Goal: Task Accomplishment & Management: Complete application form

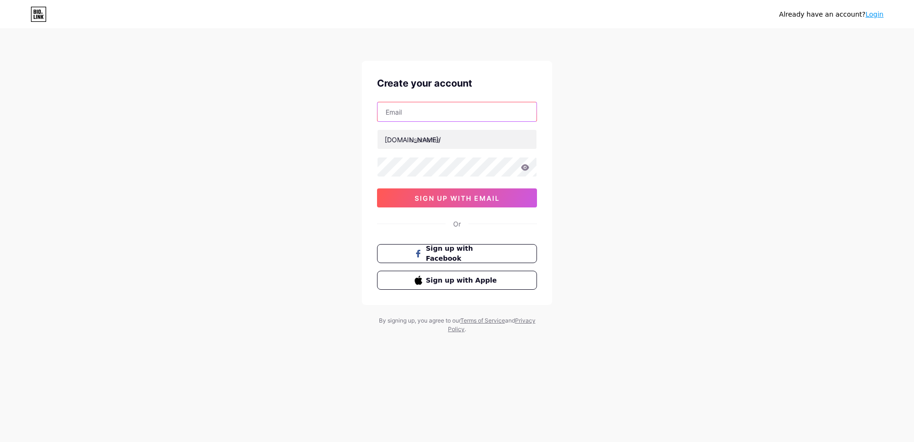
click at [435, 116] on input "text" at bounding box center [457, 111] width 159 height 19
type input "[EMAIL_ADDRESS][DOMAIN_NAME]"
click at [457, 142] on input "text" at bounding box center [457, 139] width 159 height 19
type input "sam13"
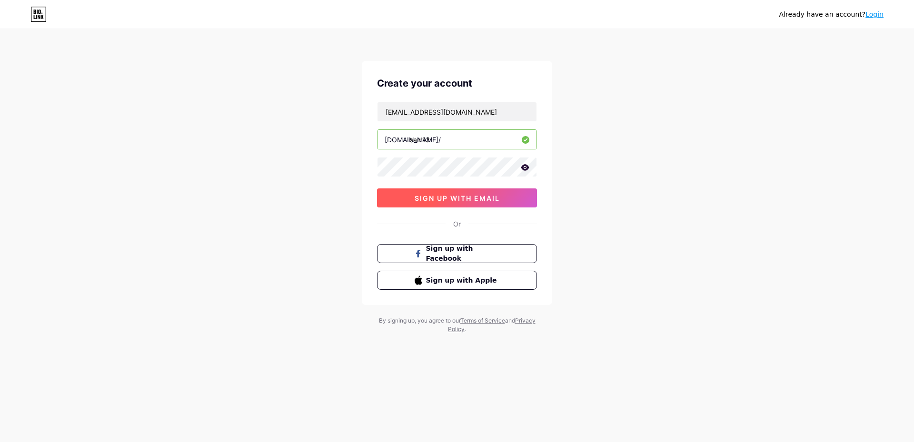
click at [474, 200] on span "sign up with email" at bounding box center [457, 198] width 85 height 8
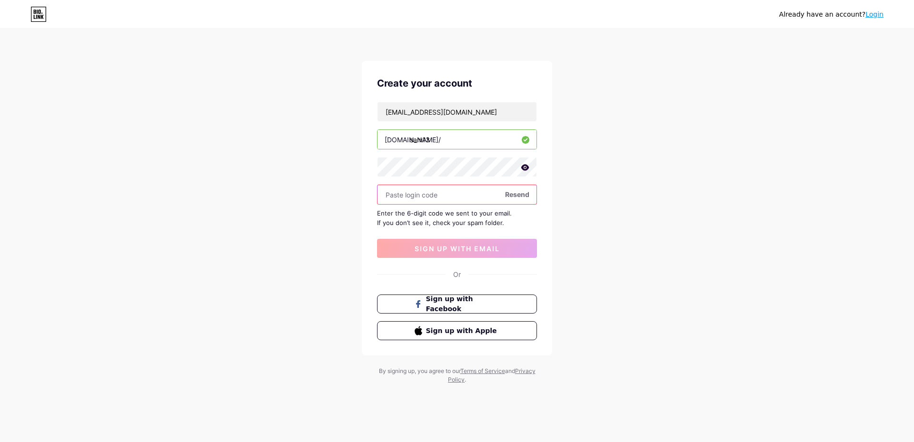
paste input "349972"
type input "349972"
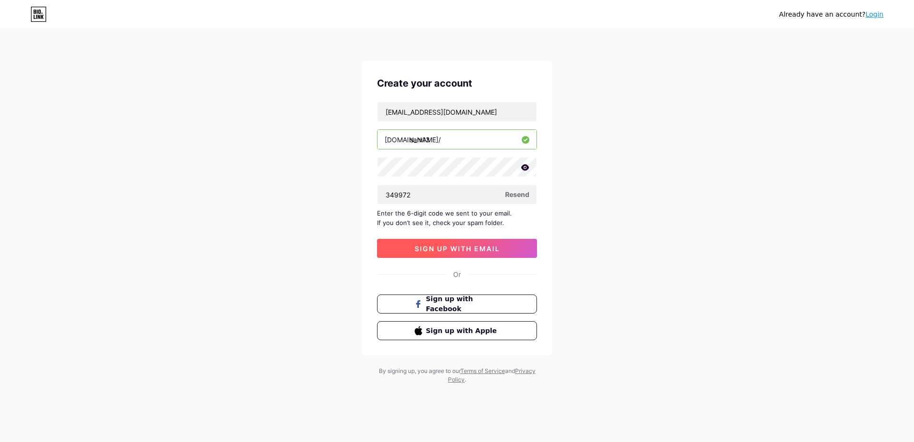
click at [486, 243] on button "sign up with email" at bounding box center [457, 248] width 160 height 19
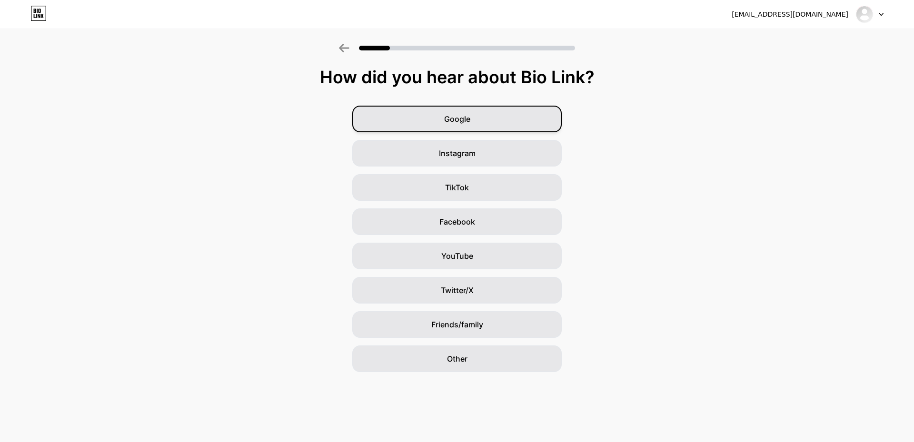
click at [448, 126] on div "Google" at bounding box center [457, 119] width 210 height 27
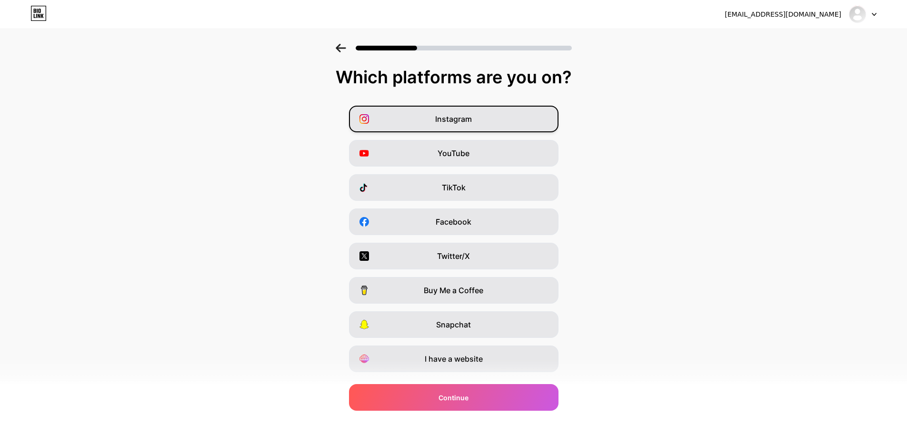
click at [510, 111] on div "Instagram" at bounding box center [454, 119] width 210 height 27
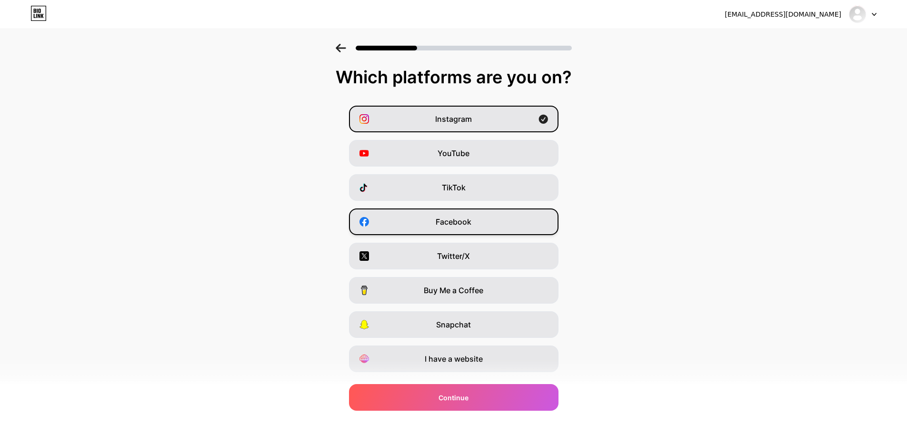
click at [457, 221] on span "Facebook" at bounding box center [454, 221] width 36 height 11
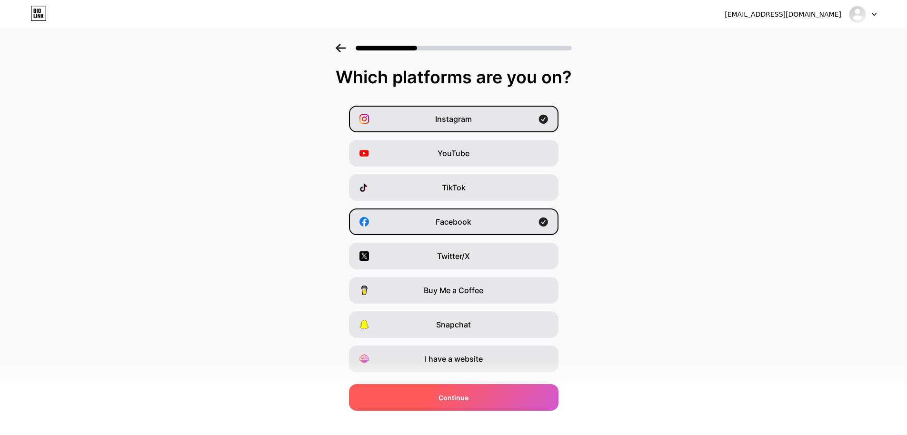
click at [510, 398] on div "Continue" at bounding box center [454, 397] width 210 height 27
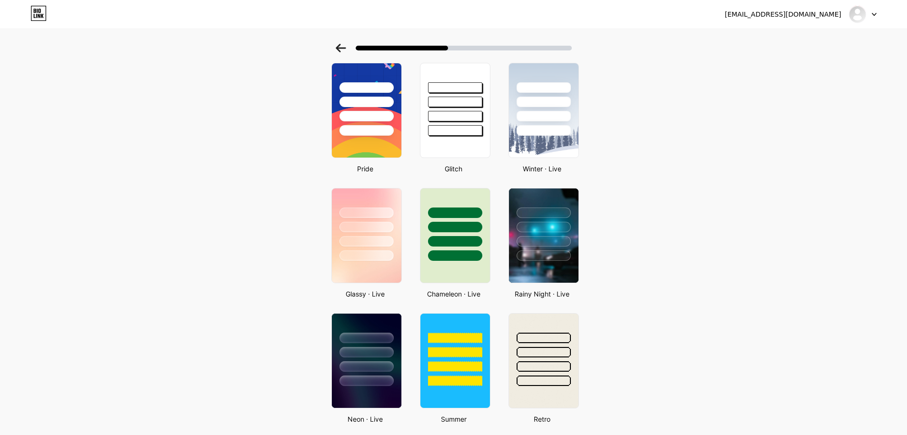
scroll to position [175, 0]
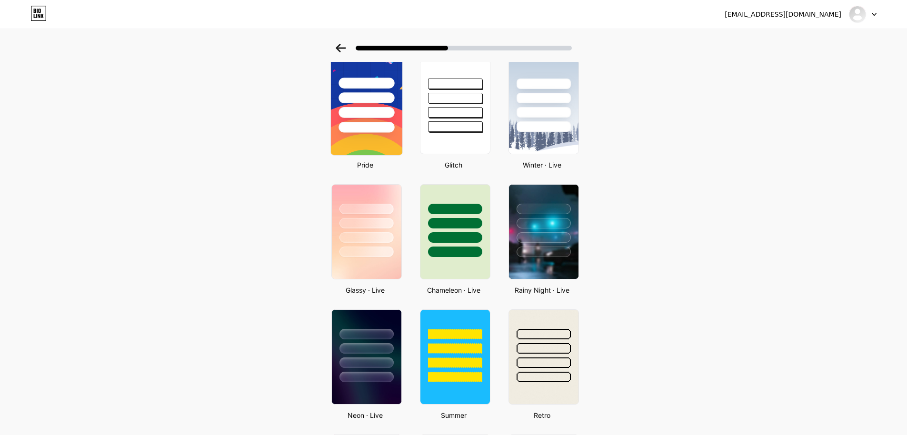
click at [385, 100] on div at bounding box center [367, 97] width 56 height 11
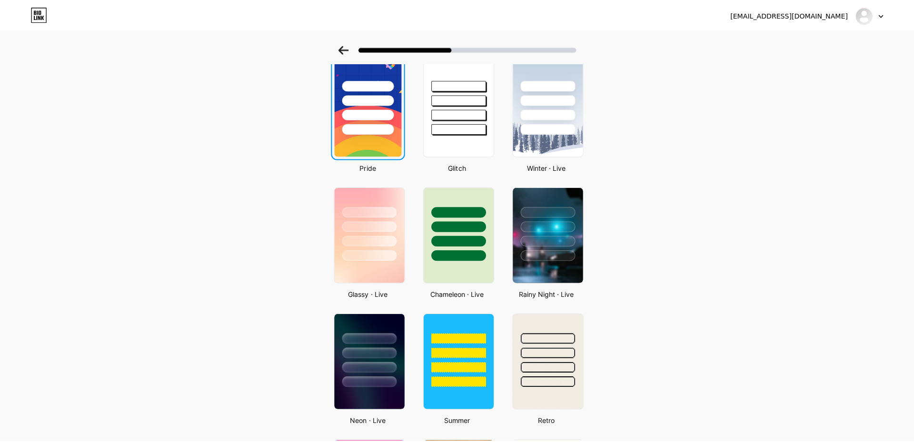
scroll to position [0, 0]
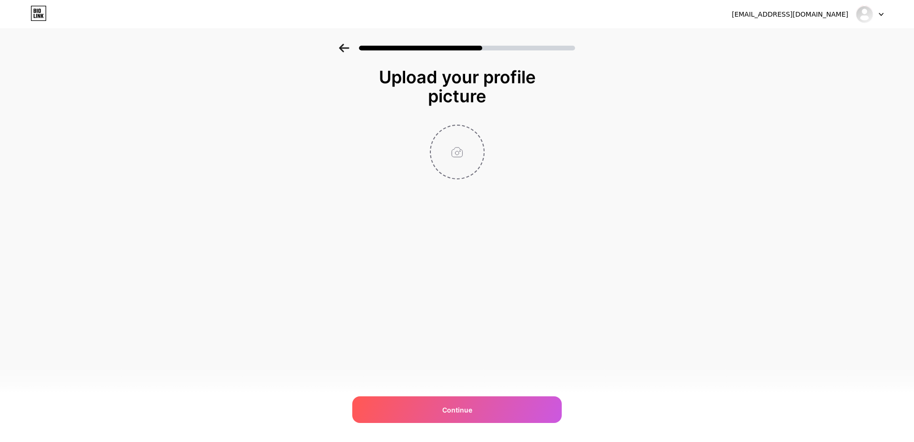
click at [474, 157] on input "file" at bounding box center [457, 152] width 53 height 53
type input "C:\fakepath\300575038_580853413644404_1944853907449544233_n.jpg"
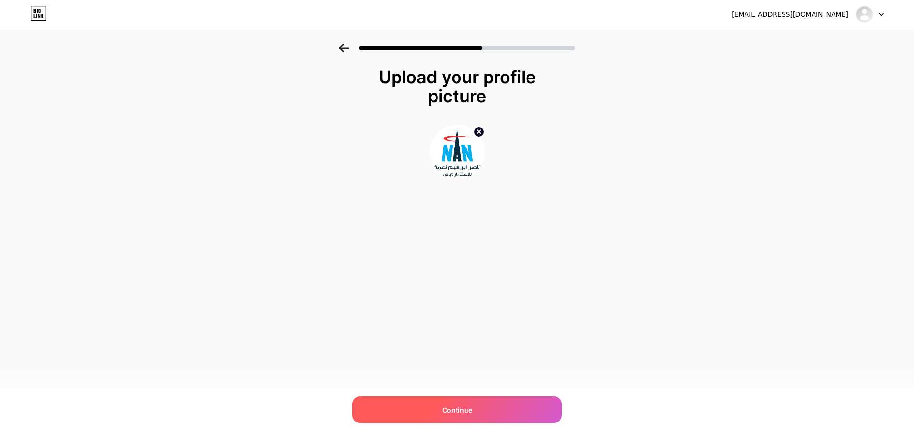
click at [533, 420] on div "Continue" at bounding box center [457, 410] width 210 height 27
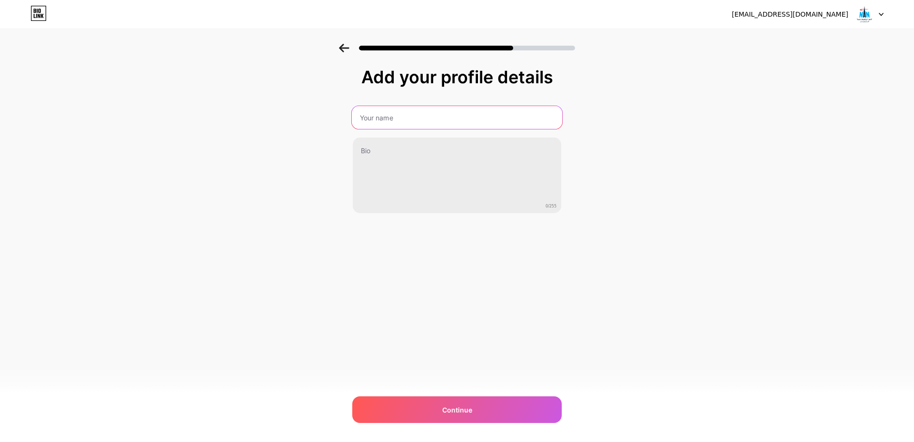
click at [411, 121] on input "text" at bounding box center [457, 117] width 211 height 23
type input "[PERSON_NAME]"
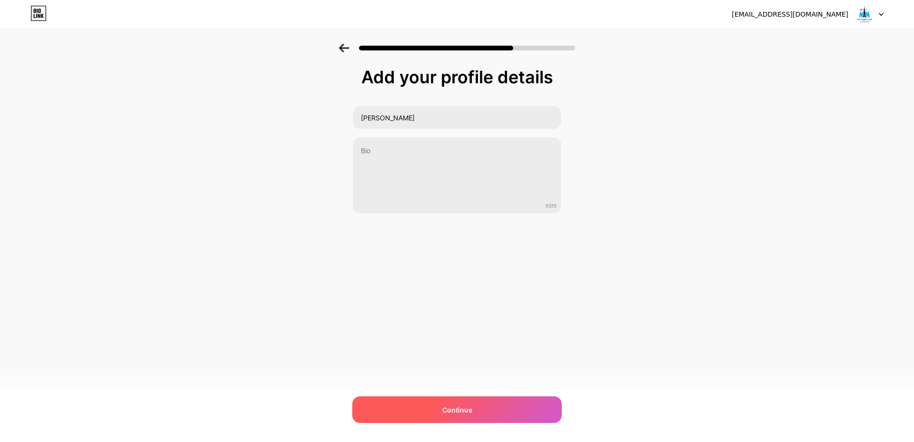
click at [504, 401] on div "Continue" at bounding box center [457, 410] width 210 height 27
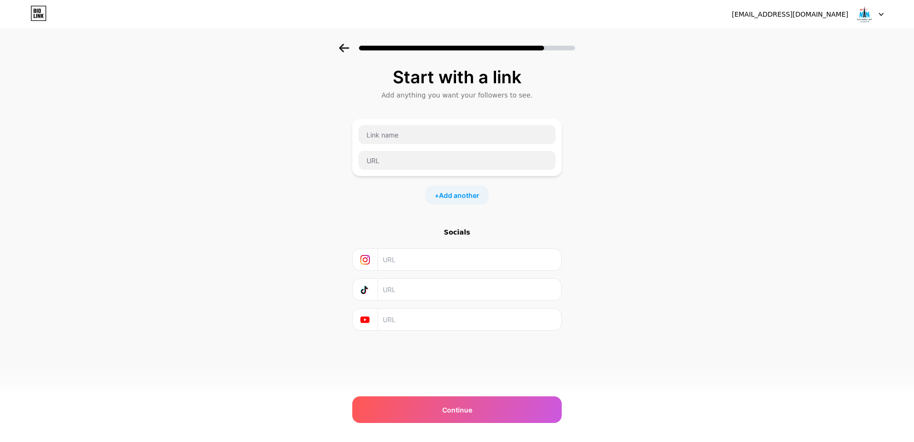
click at [880, 20] on div at bounding box center [870, 14] width 28 height 17
click at [818, 12] on div "[EMAIL_ADDRESS][DOMAIN_NAME]" at bounding box center [790, 15] width 117 height 10
click at [347, 52] on div at bounding box center [457, 45] width 914 height 33
click at [341, 49] on icon at bounding box center [344, 48] width 10 height 9
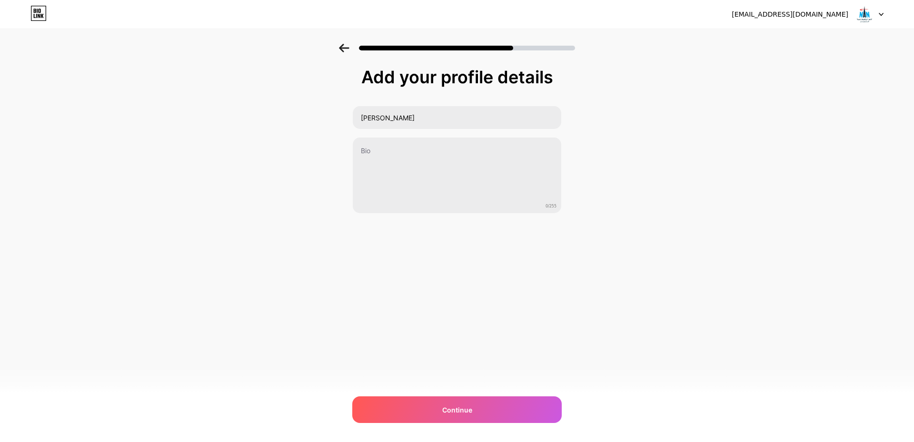
click at [341, 49] on icon at bounding box center [344, 48] width 10 height 9
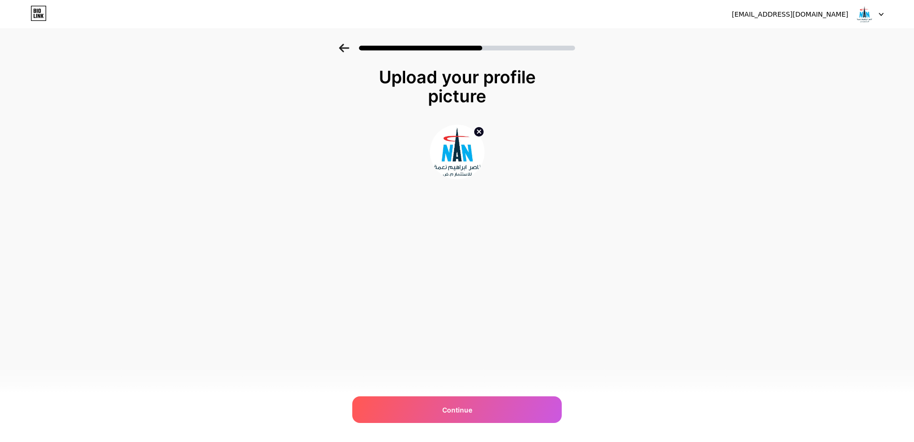
click at [480, 132] on icon at bounding box center [478, 131] width 3 height 3
click at [346, 50] on icon at bounding box center [344, 48] width 10 height 9
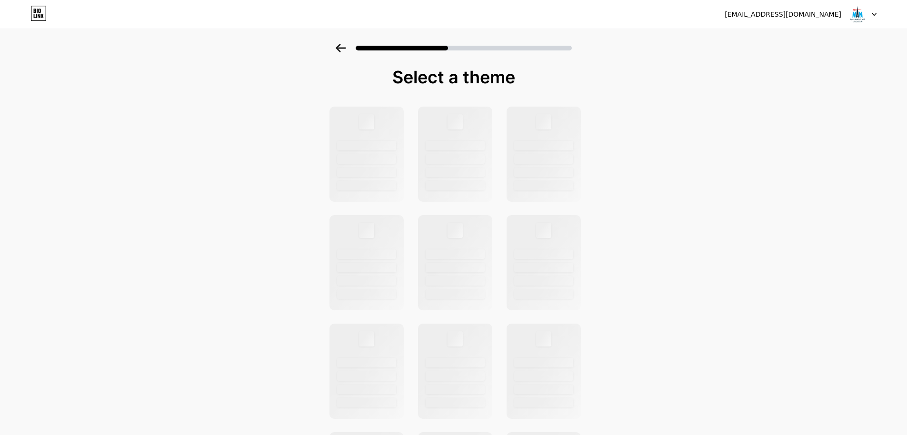
click at [346, 50] on icon at bounding box center [341, 48] width 10 height 9
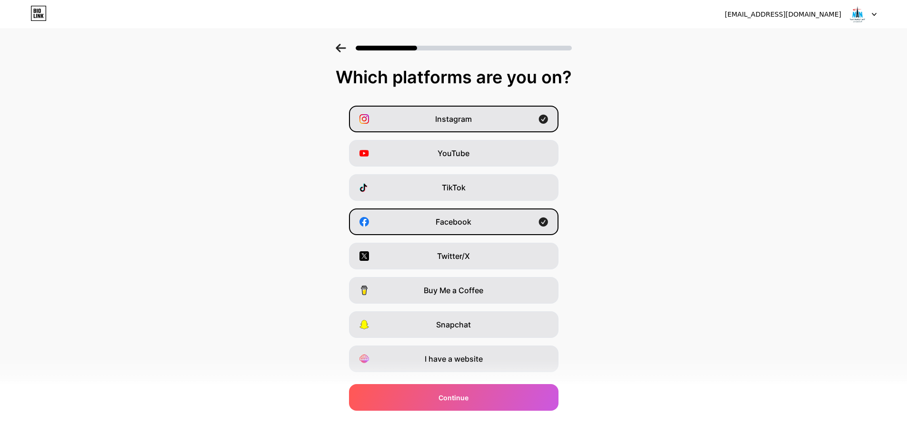
click at [346, 50] on icon at bounding box center [341, 48] width 10 height 9
